Goal: Task Accomplishment & Management: Manage account settings

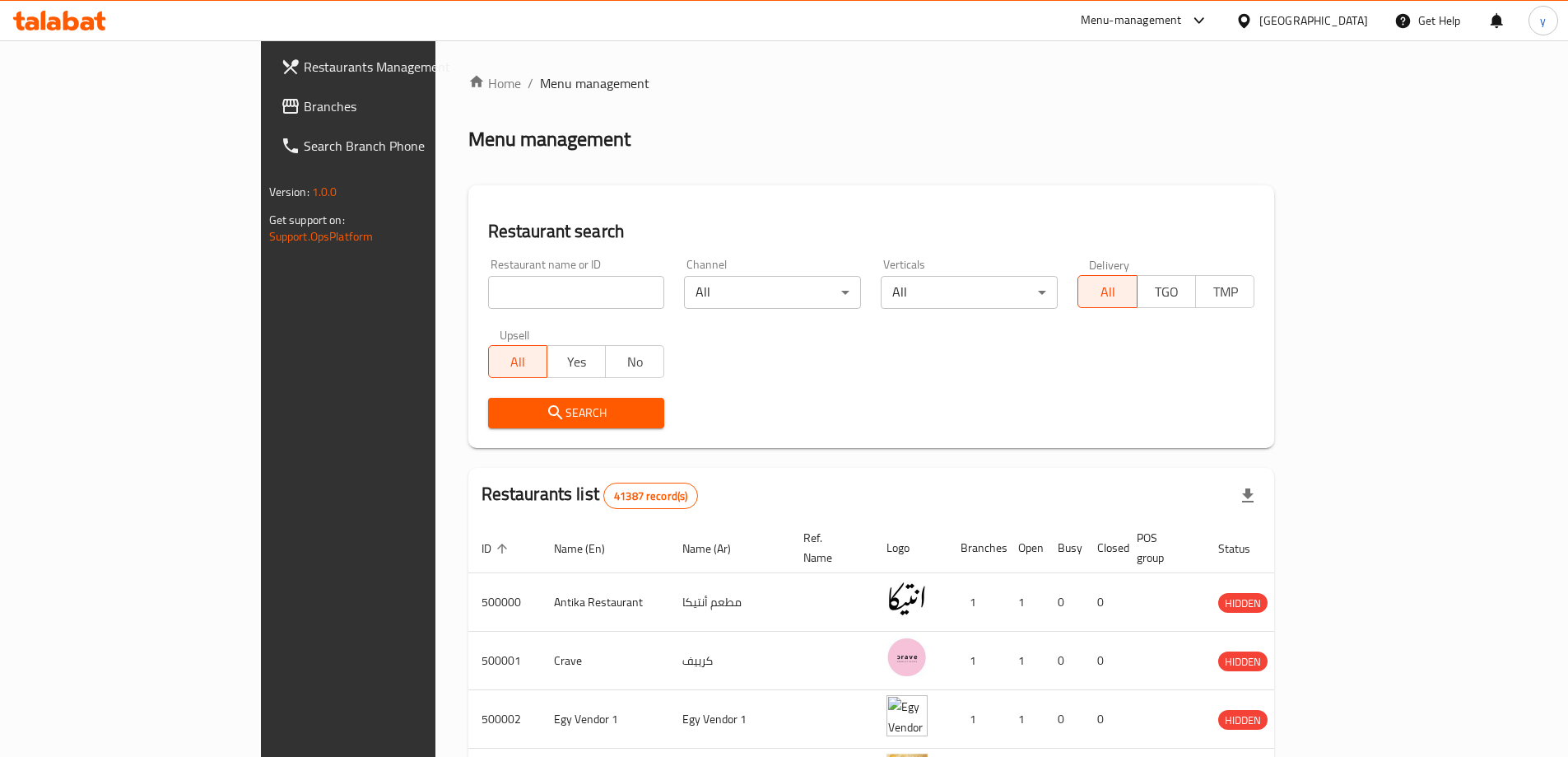
click at [488, 303] on input "search" at bounding box center [576, 292] width 177 height 33
type input "34"
click at [488, 292] on input "34" at bounding box center [576, 292] width 177 height 33
click at [523, 282] on input "34" at bounding box center [576, 292] width 177 height 33
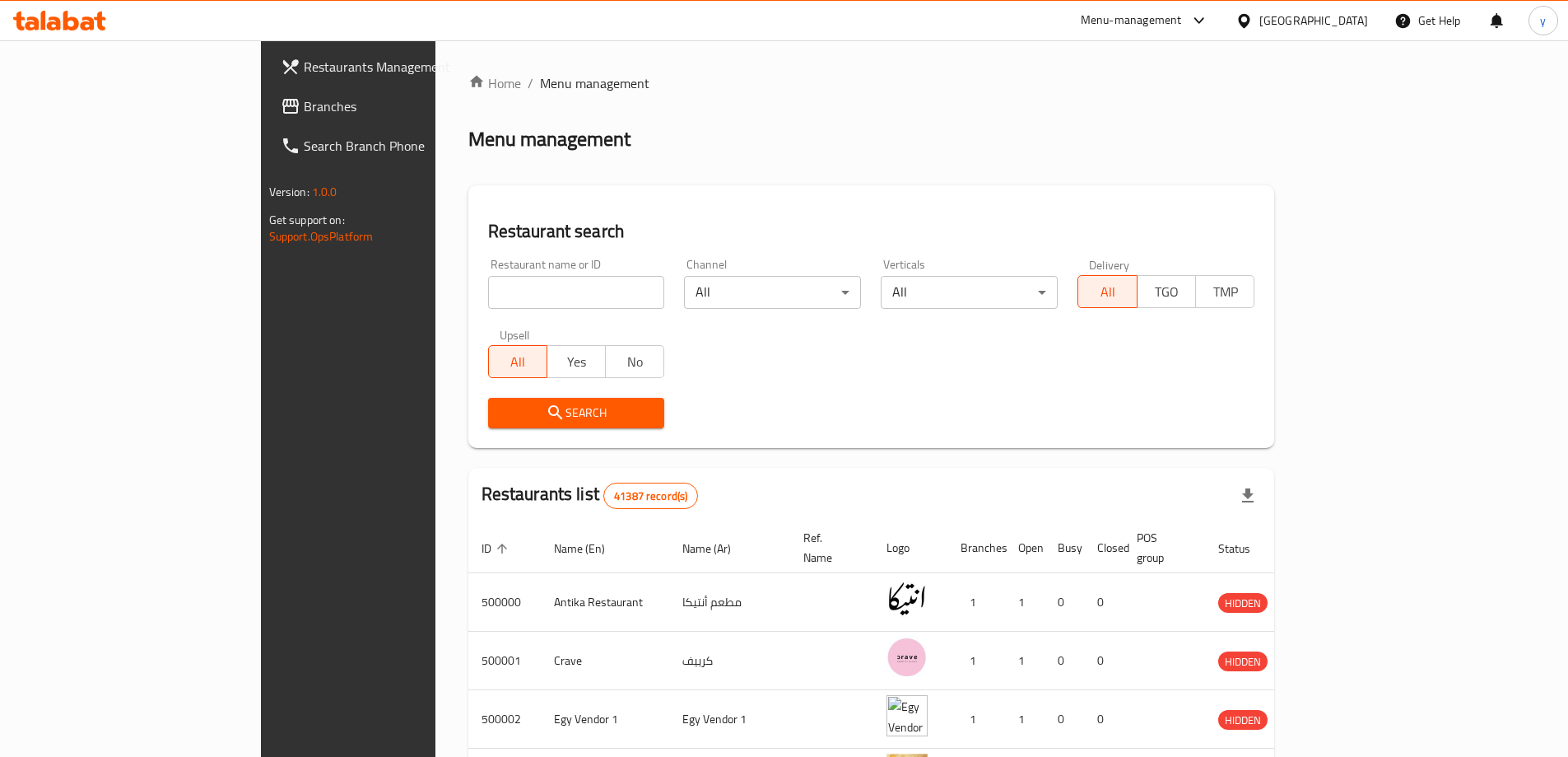
click at [488, 303] on input "search" at bounding box center [576, 292] width 177 height 33
paste input "733835"
type input "733835"
click button "Search" at bounding box center [576, 413] width 177 height 31
click at [1354, 26] on div "Egypt" at bounding box center [1313, 20] width 108 height 19
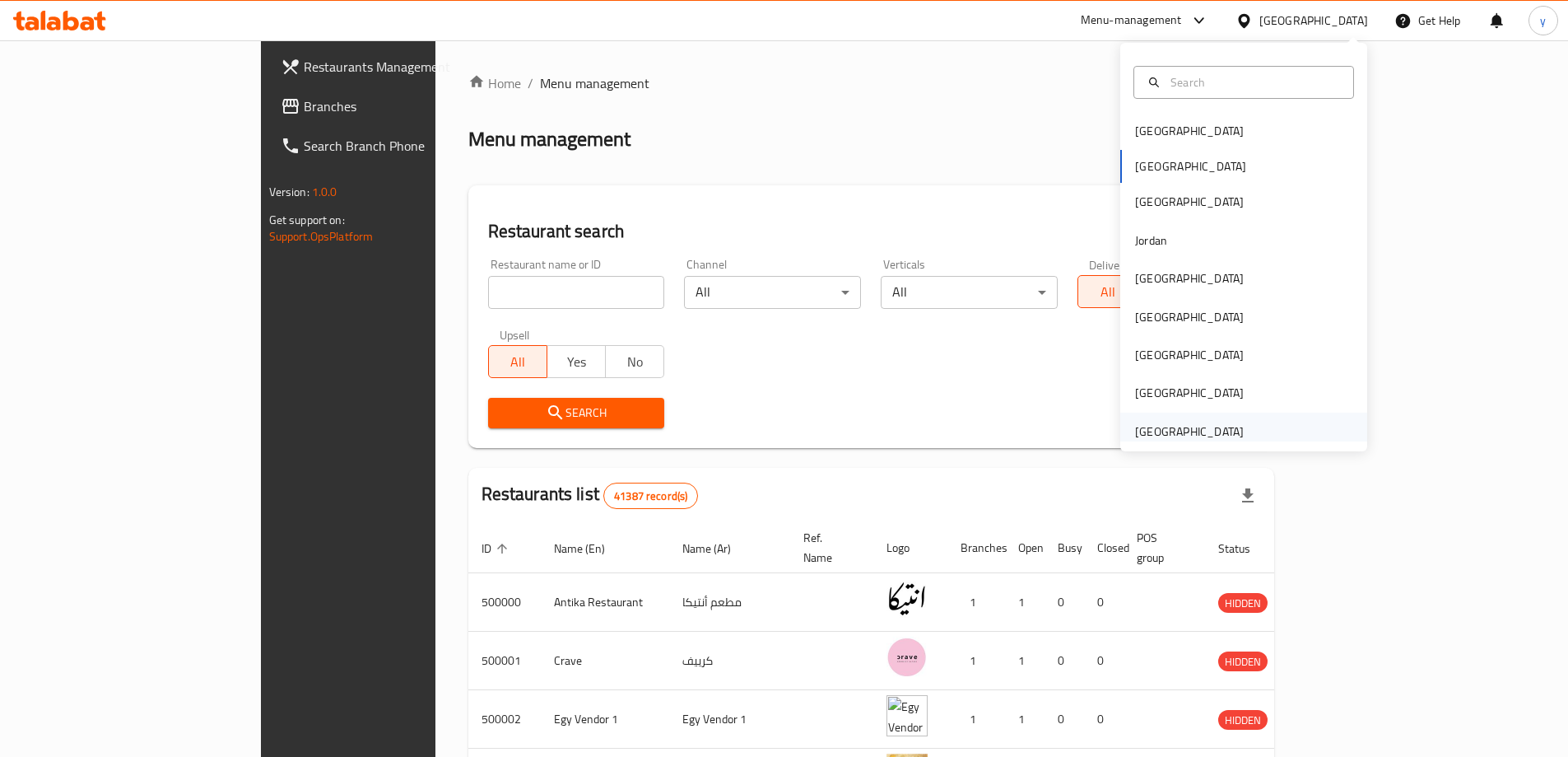
click at [1231, 427] on div "[GEOGRAPHIC_DATA]" at bounding box center [1189, 431] width 135 height 38
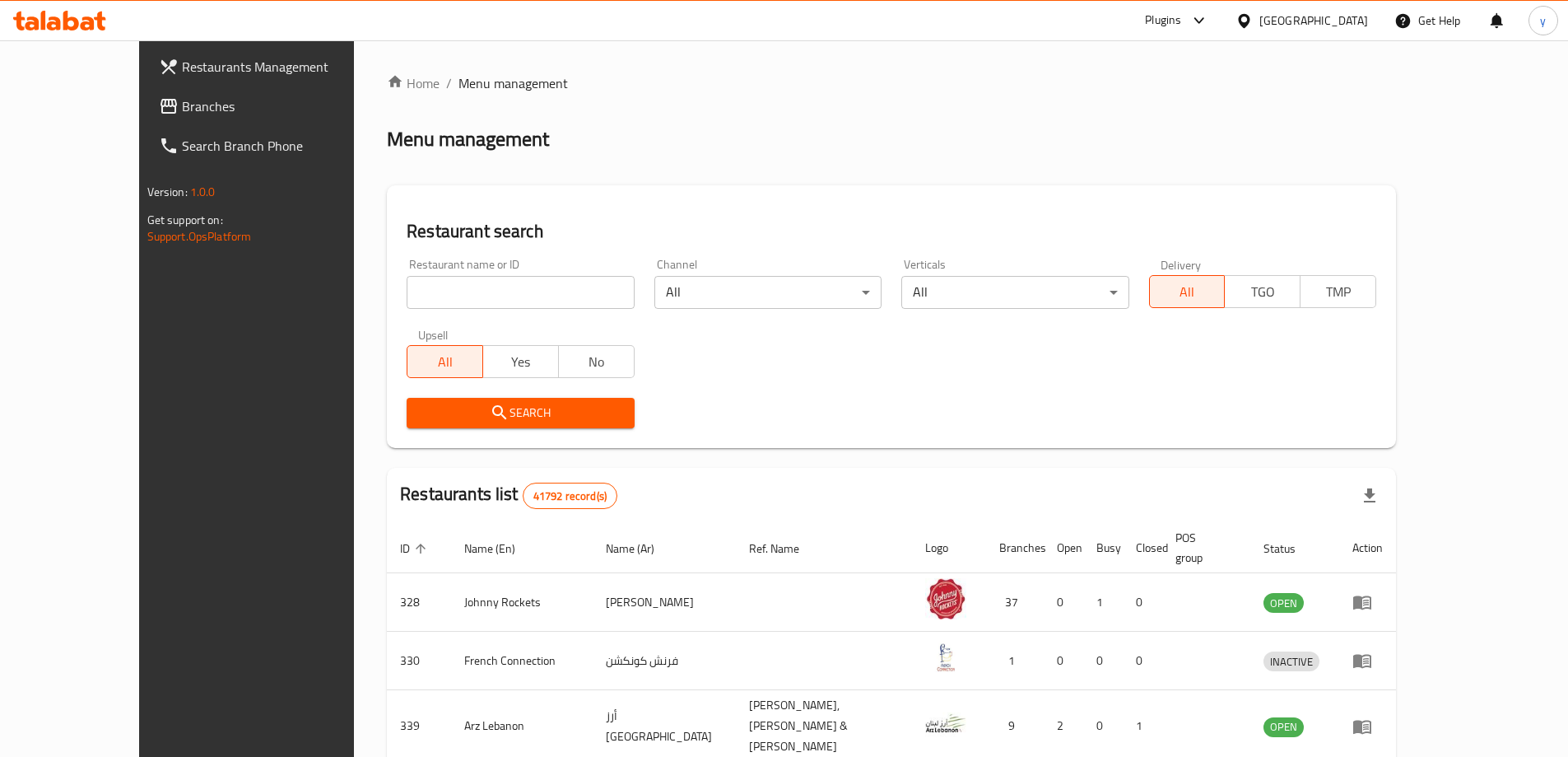
click at [422, 284] on input "search" at bounding box center [520, 292] width 228 height 33
paste input "733835"
type input "733835"
click button "Search" at bounding box center [520, 413] width 228 height 31
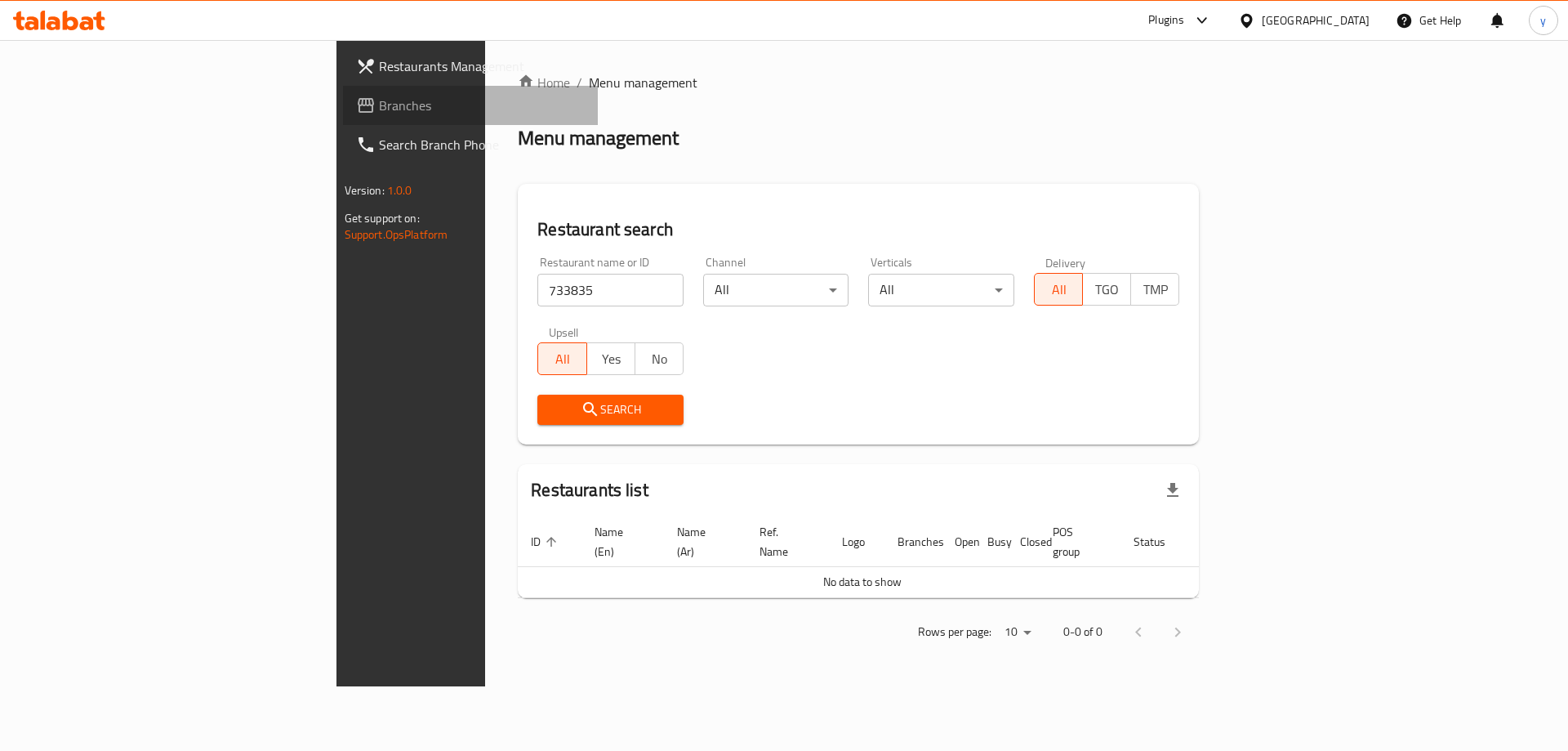
click at [379, 96] on span "Branches" at bounding box center [482, 105] width 206 height 19
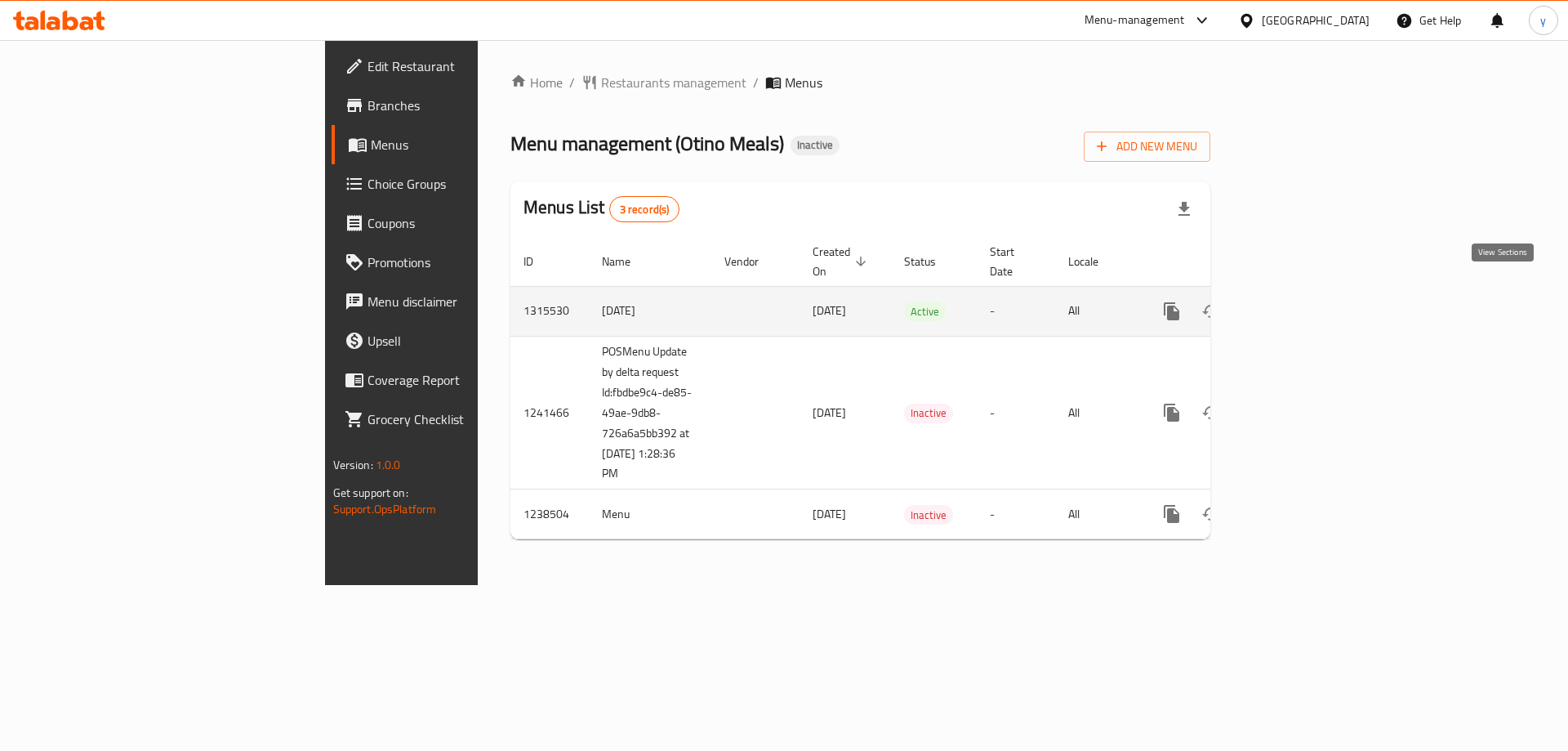
click at [1299, 301] on icon "enhanced table" at bounding box center [1289, 311] width 19 height 19
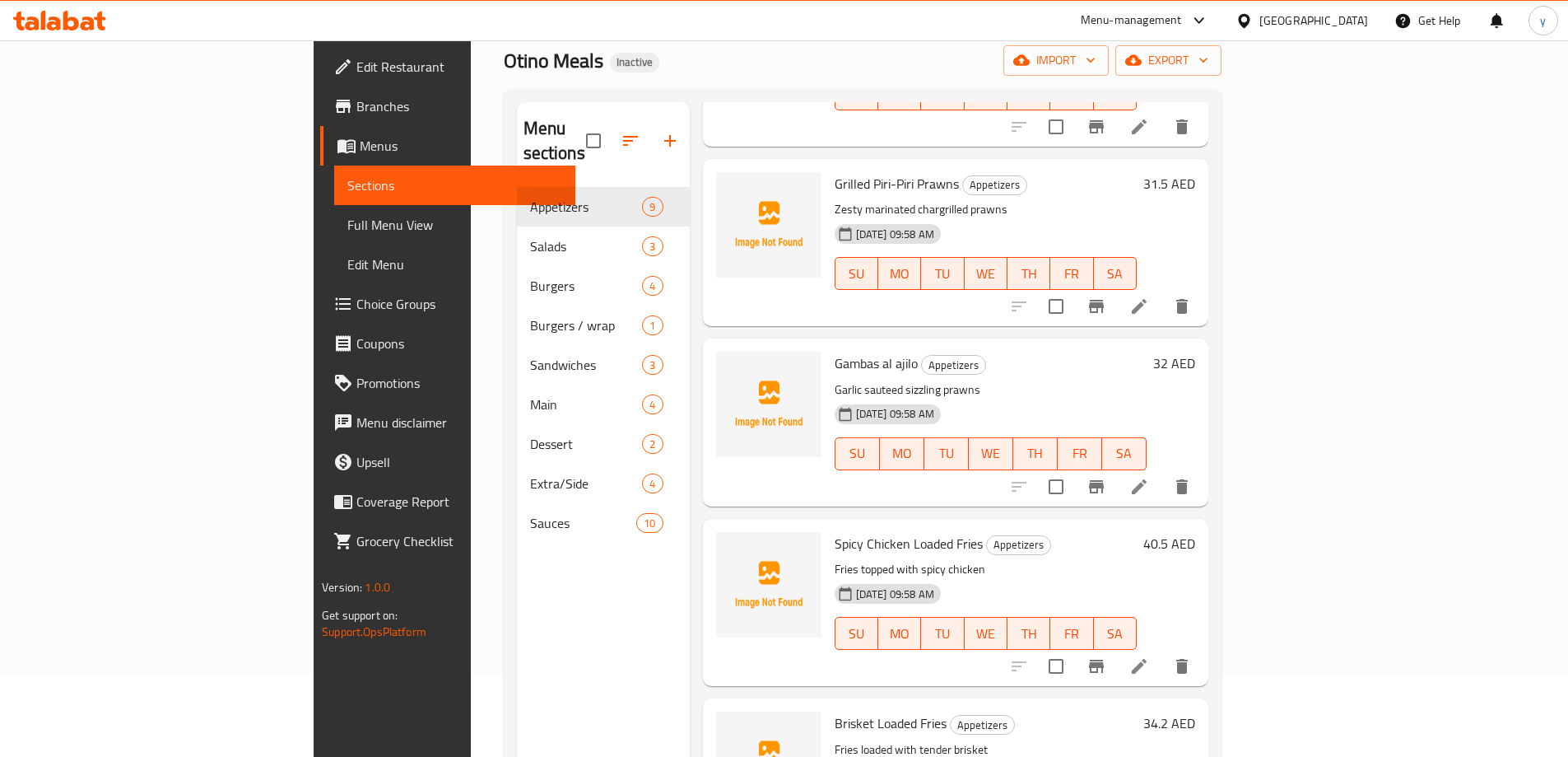
scroll to position [903, 0]
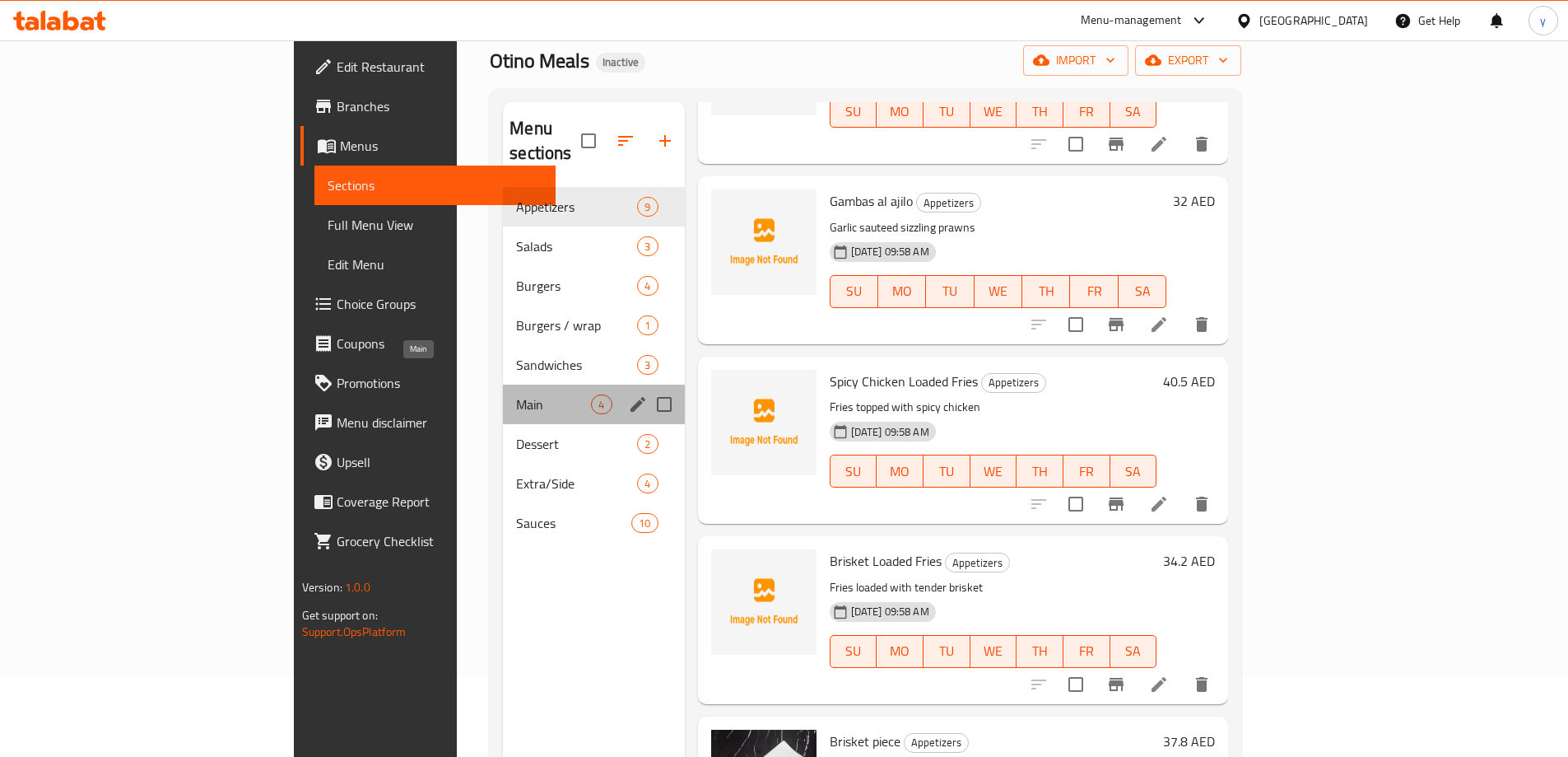
click at [516, 394] on span "Main" at bounding box center [553, 404] width 75 height 19
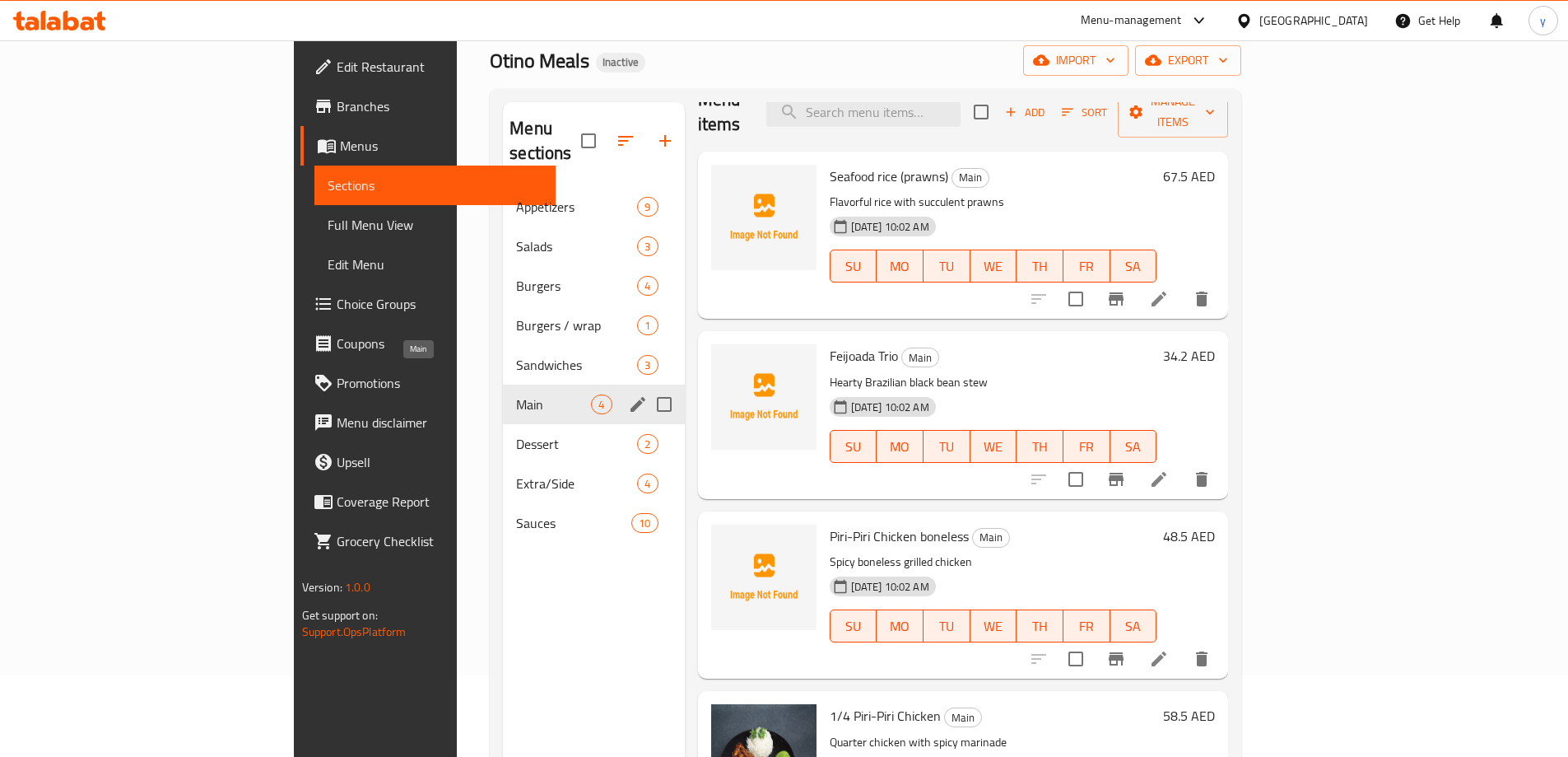
scroll to position [4, 0]
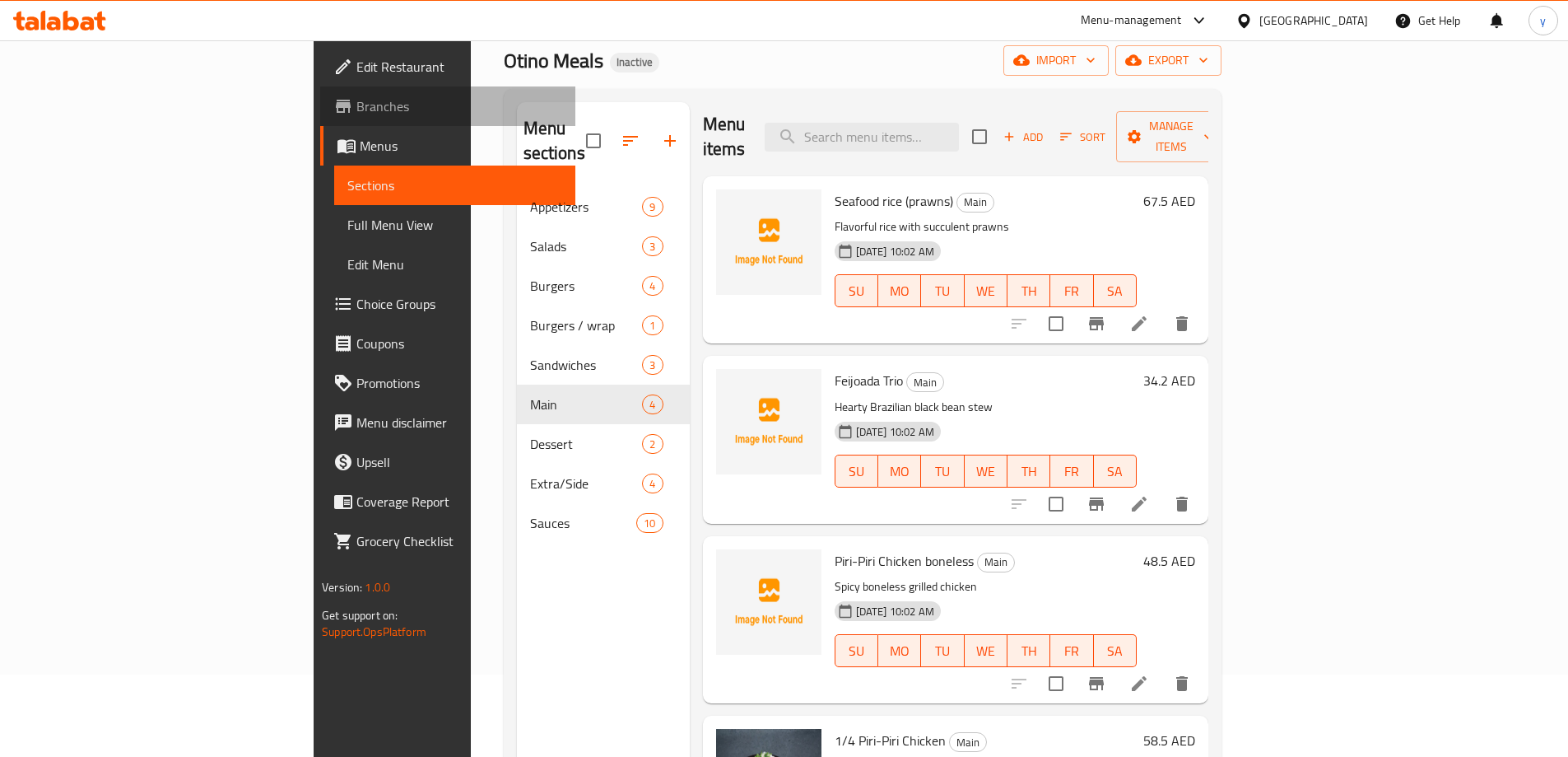
click at [320, 120] on link "Branches" at bounding box center [447, 106] width 255 height 40
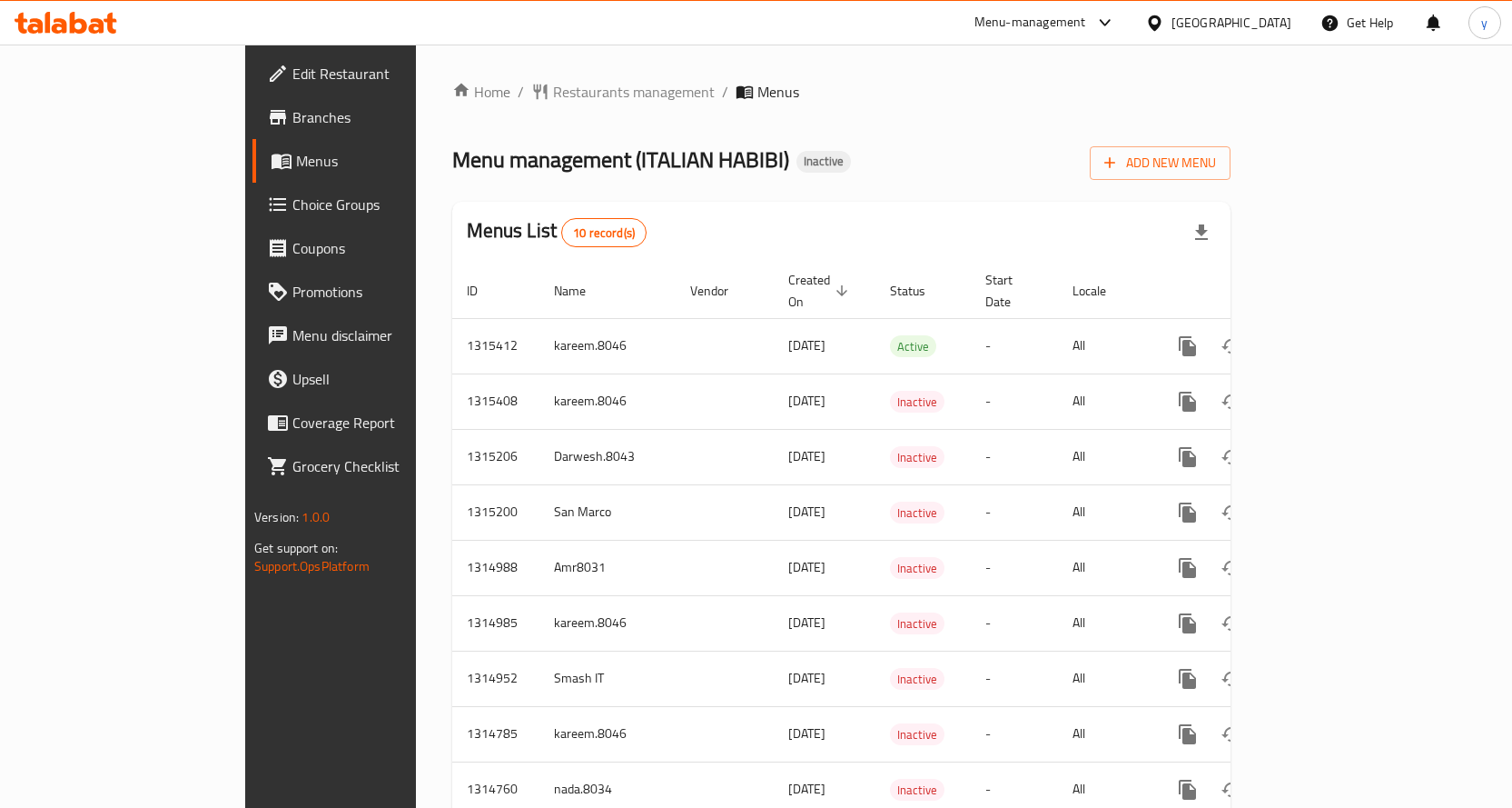
click at [293, 70] on span "Edit Restaurant" at bounding box center [388, 73] width 191 height 21
